Goal: Obtain resource: Download file/media

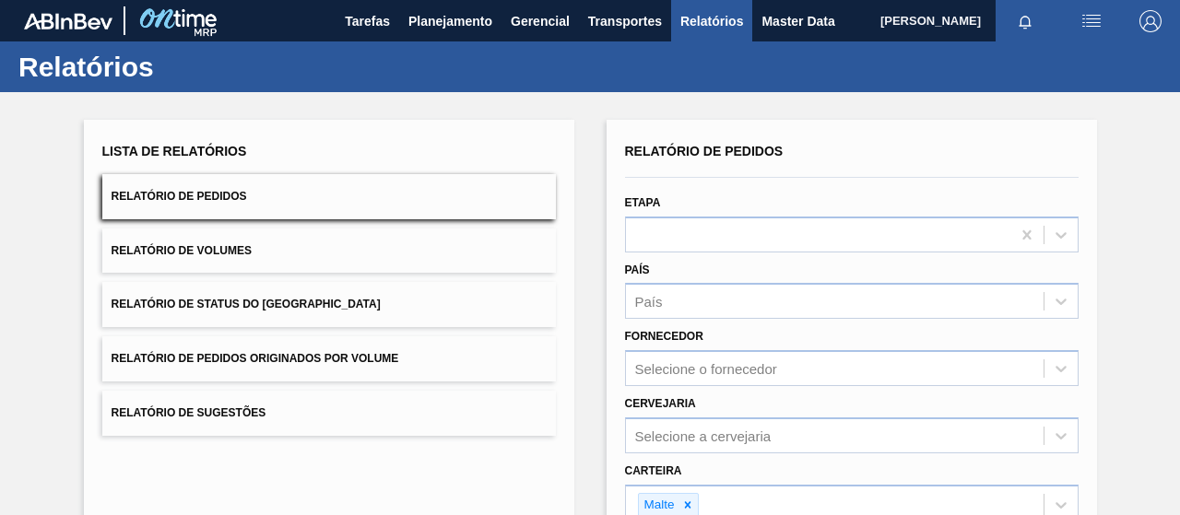
scroll to position [295, 0]
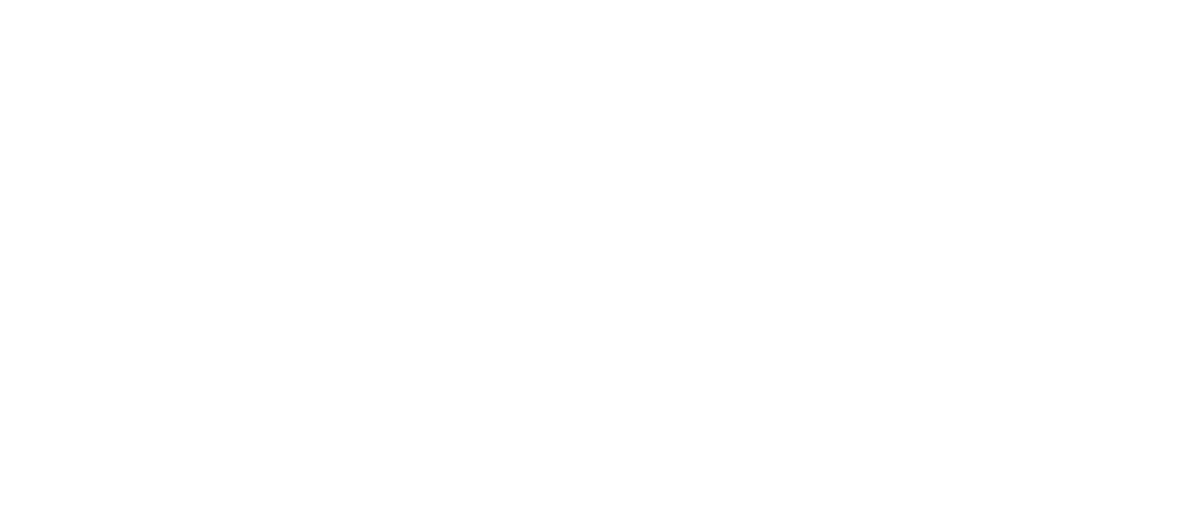
click at [417, 0] on html at bounding box center [590, 0] width 1180 height 0
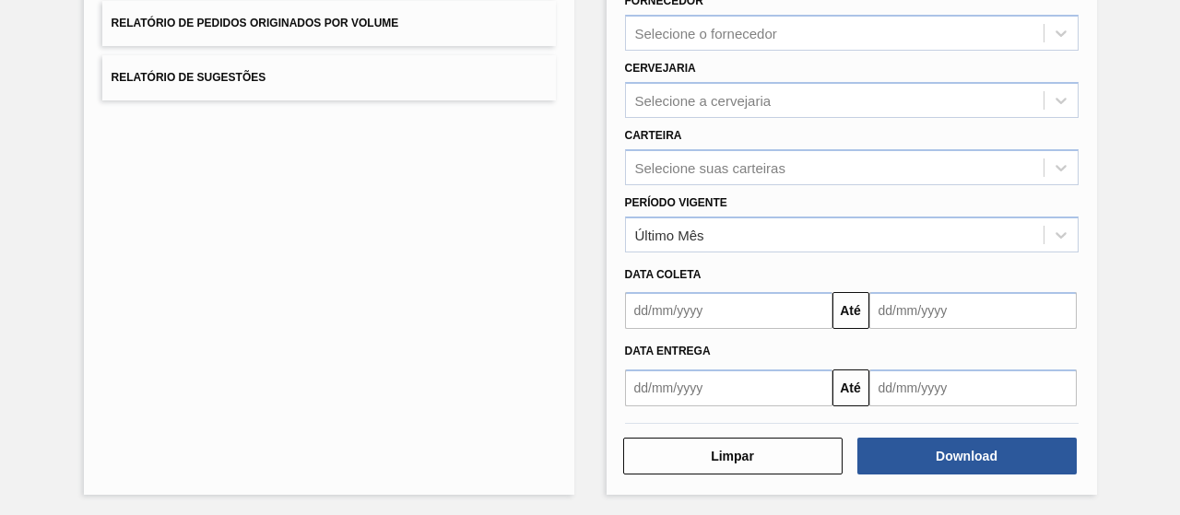
scroll to position [151, 0]
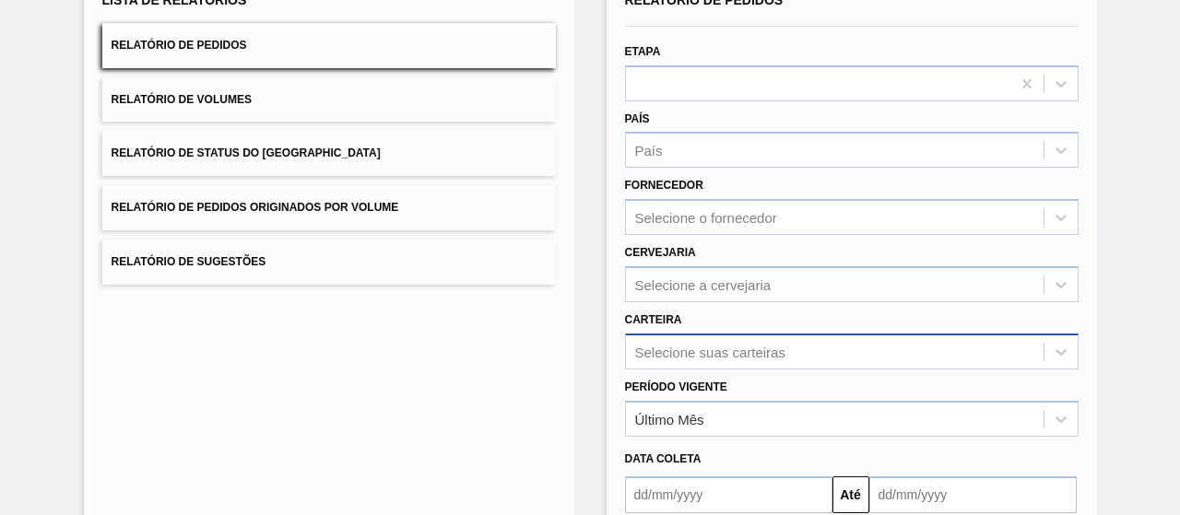
click at [690, 355] on div "Selecione suas carteiras" at bounding box center [852, 352] width 454 height 36
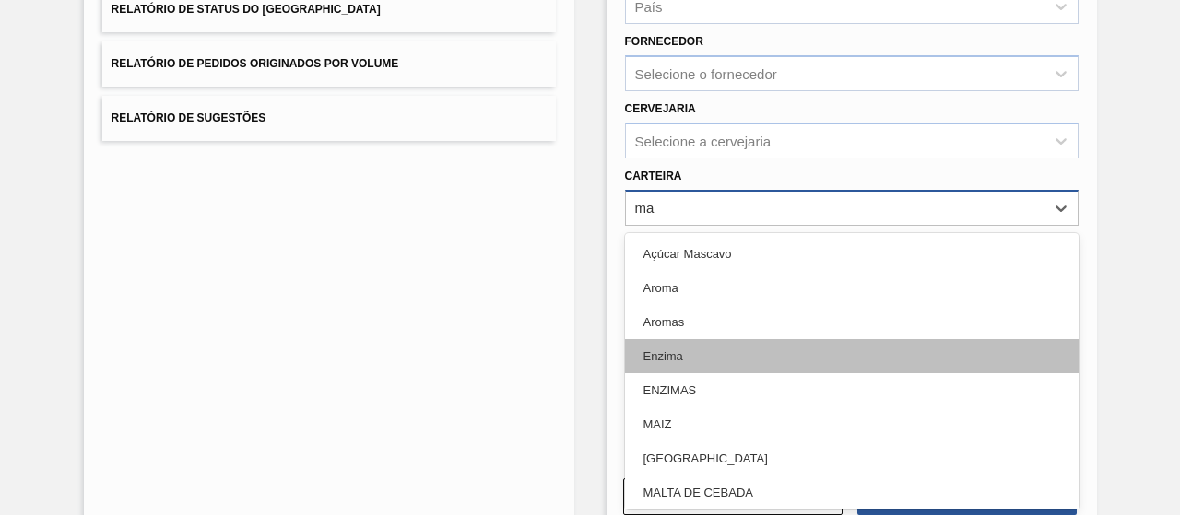
type input "mal"
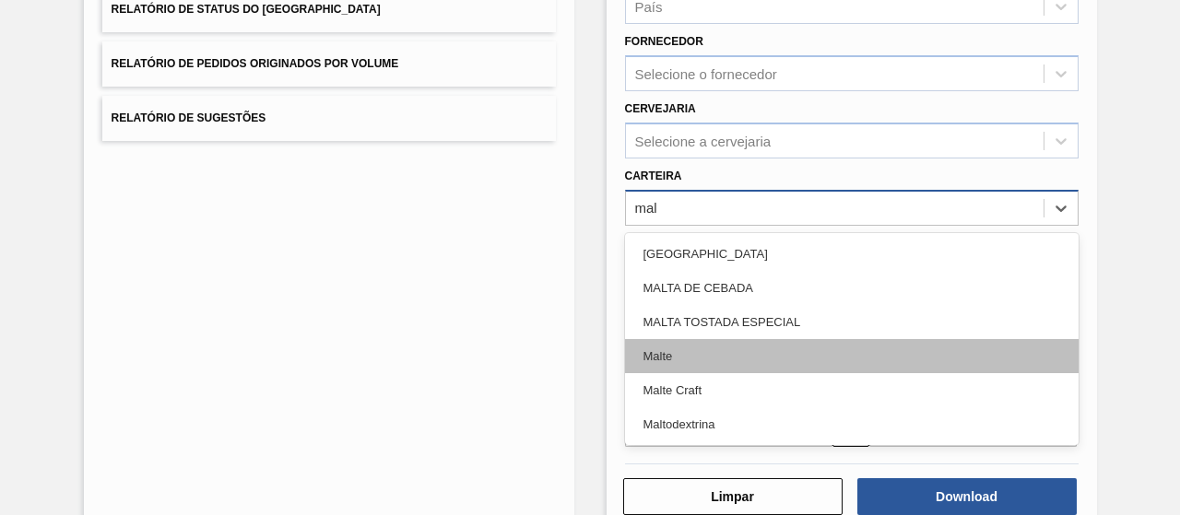
click at [694, 355] on div "Malte" at bounding box center [852, 356] width 454 height 34
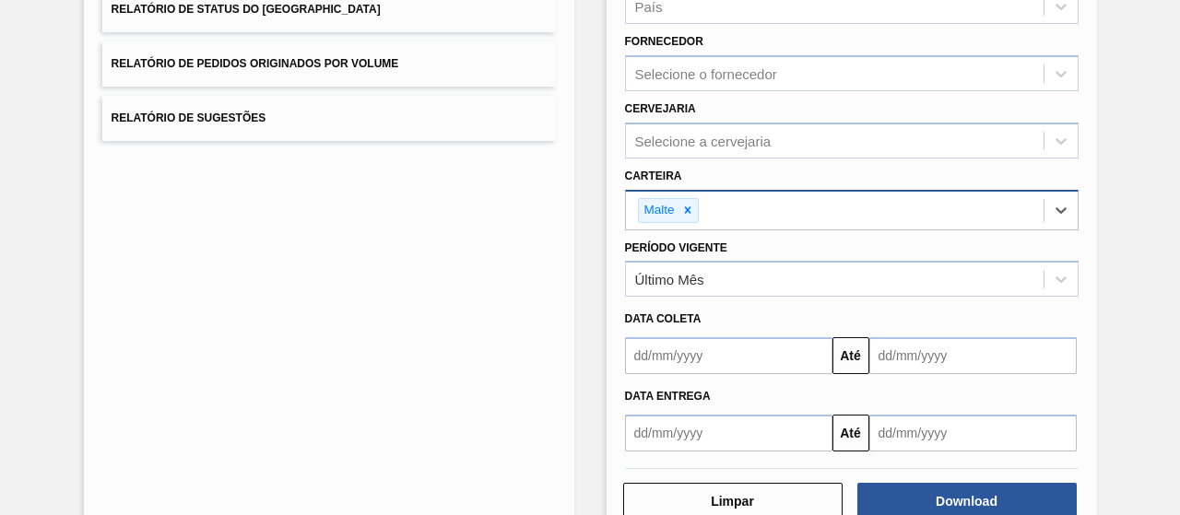
scroll to position [340, 0]
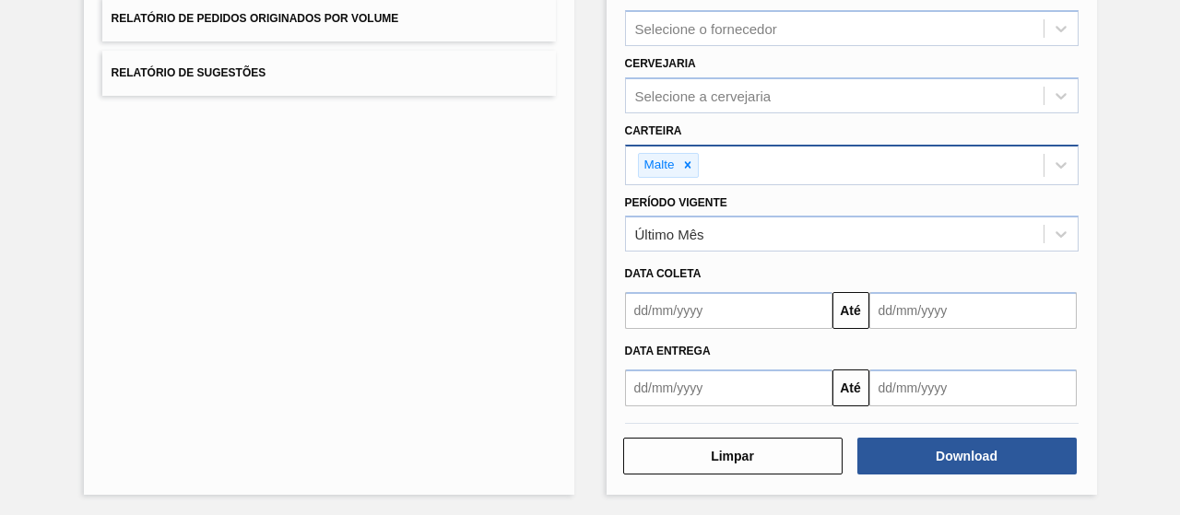
click at [912, 432] on div "Limpar Download" at bounding box center [852, 454] width 468 height 45
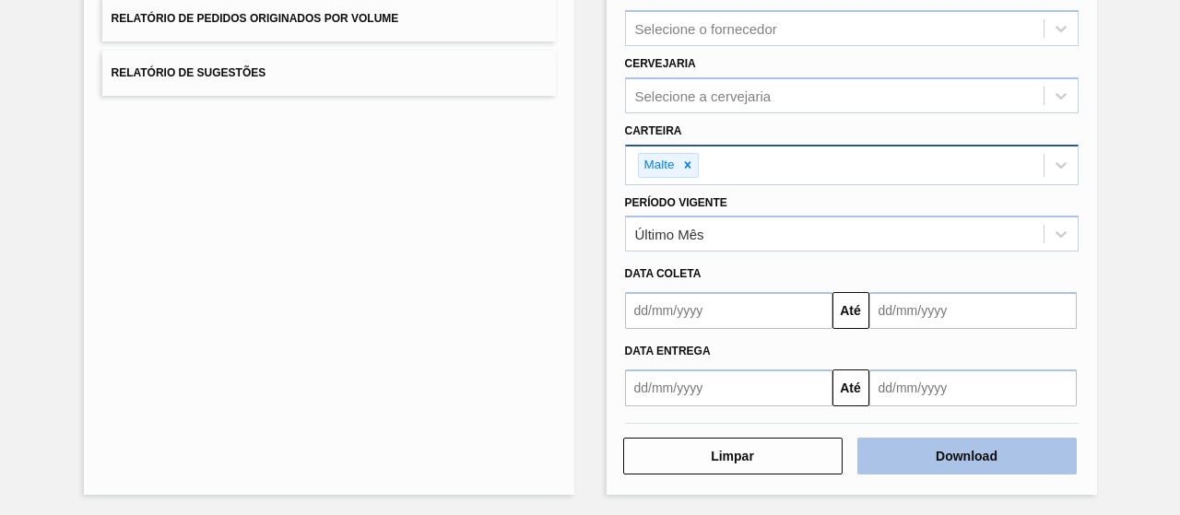
click at [909, 442] on button "Download" at bounding box center [967, 456] width 219 height 37
